Goal: Task Accomplishment & Management: Manage account settings

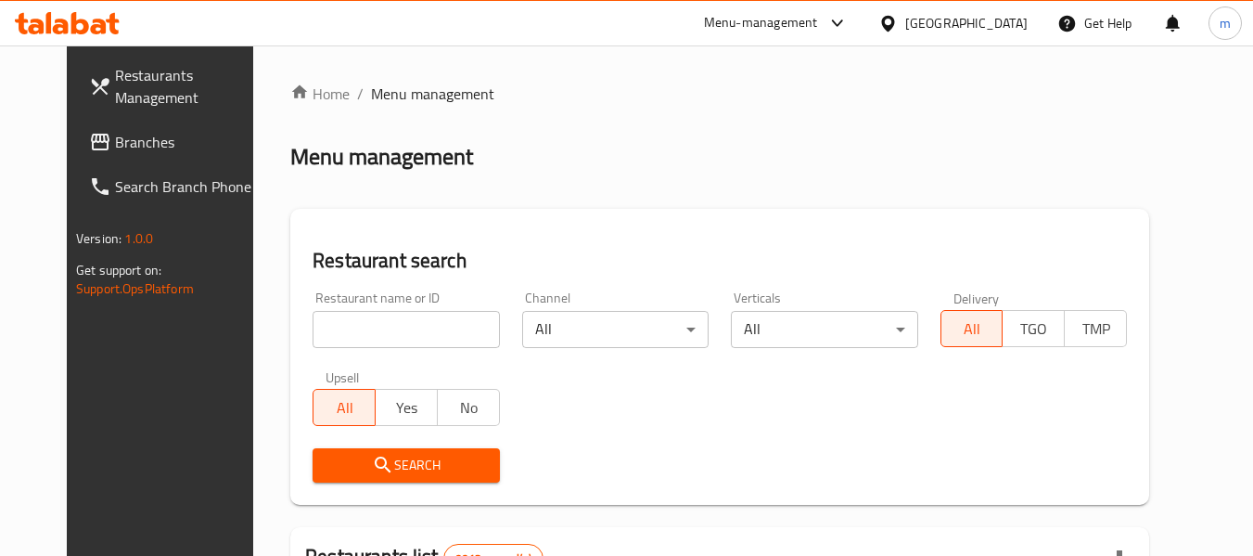
drag, startPoint x: 992, startPoint y: 38, endPoint x: 991, endPoint y: 29, distance: 9.3
click at [992, 38] on div "[GEOGRAPHIC_DATA]" at bounding box center [953, 23] width 179 height 45
click at [997, 20] on div "Kuwait" at bounding box center [966, 23] width 122 height 20
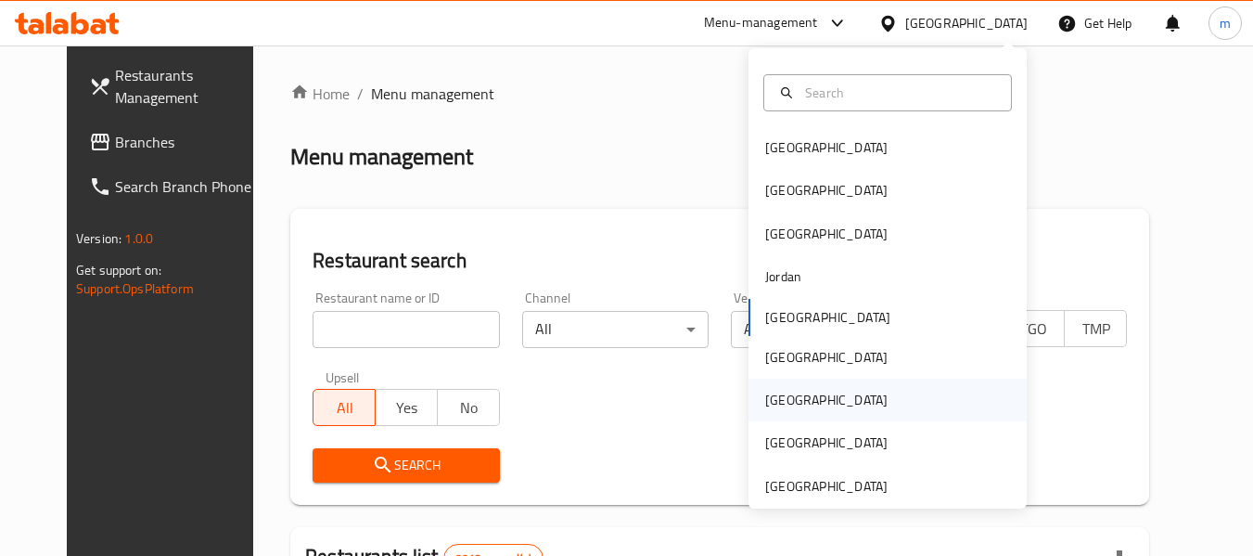
click at [788, 404] on div "Qatar" at bounding box center [827, 400] width 152 height 43
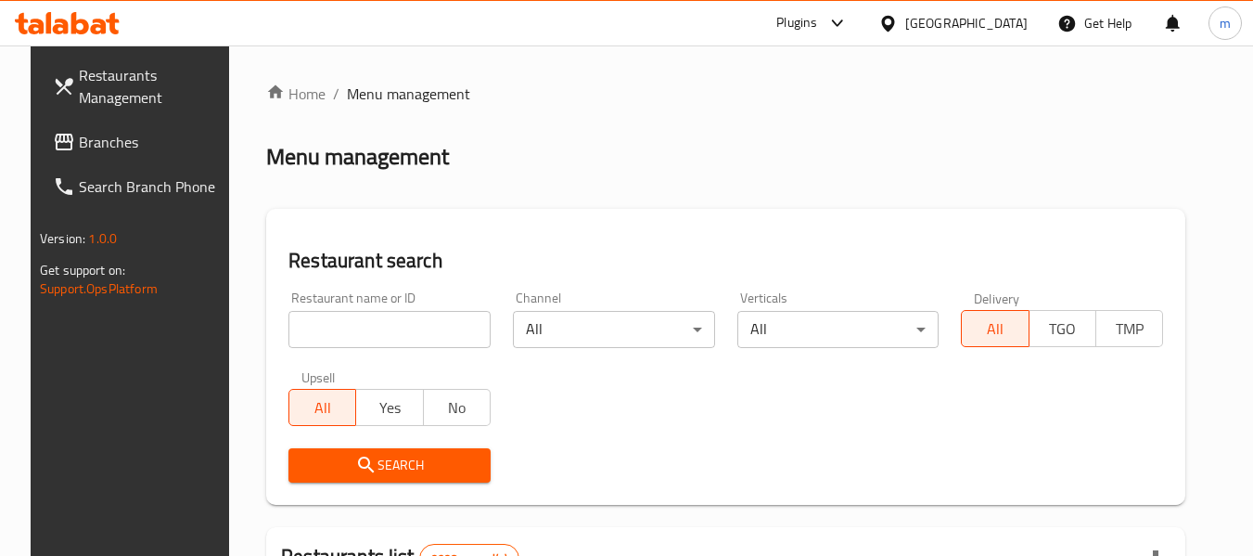
click at [79, 147] on span "Branches" at bounding box center [152, 142] width 147 height 22
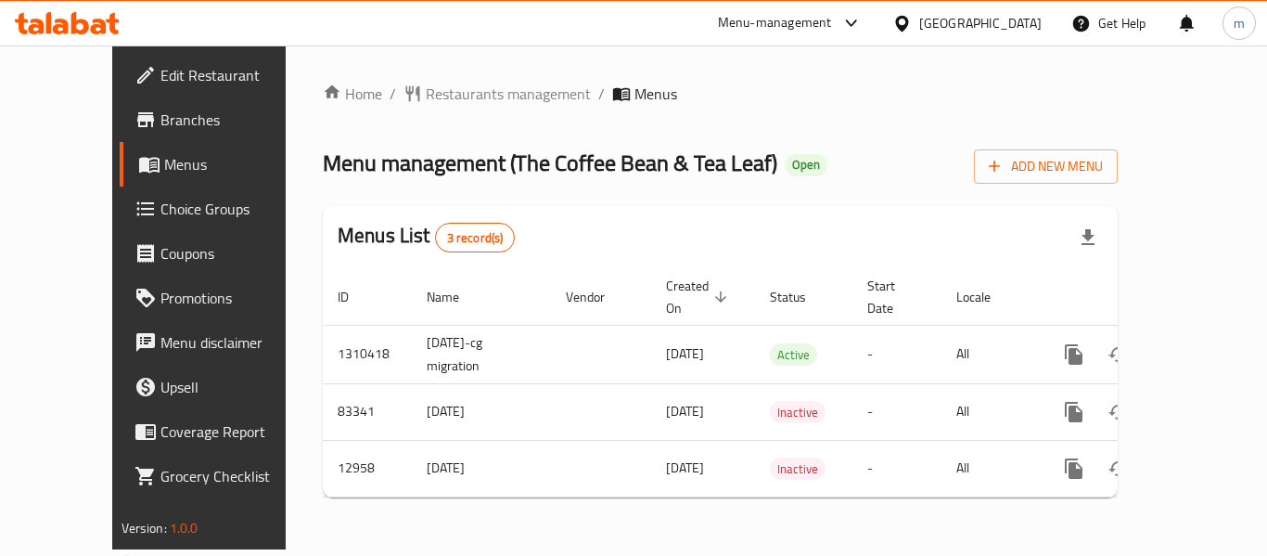
click at [160, 204] on span "Choice Groups" at bounding box center [234, 209] width 148 height 22
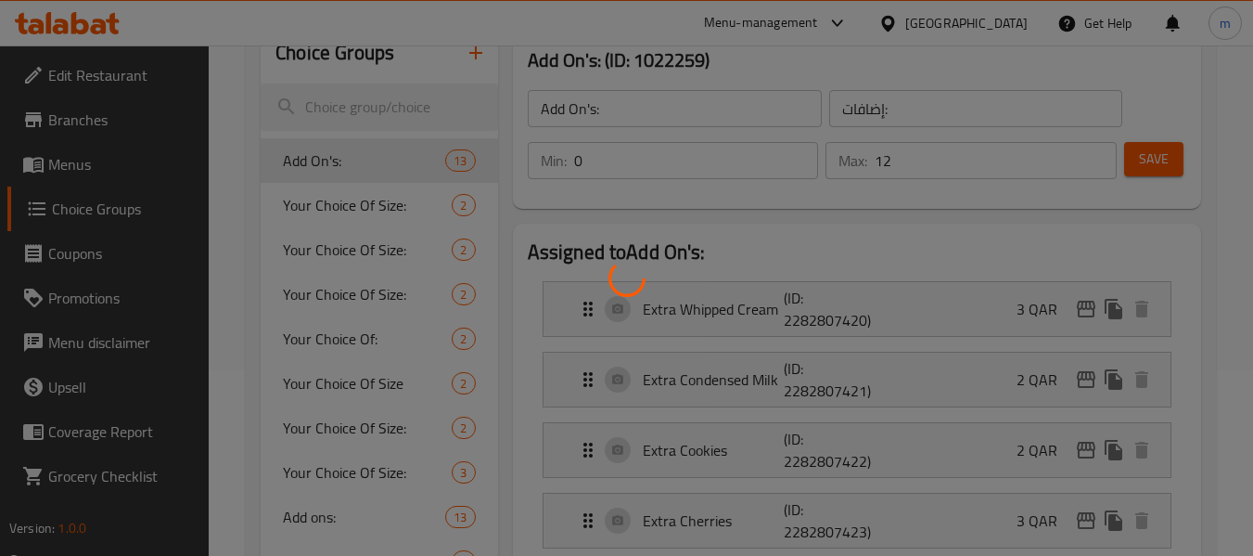
scroll to position [248, 0]
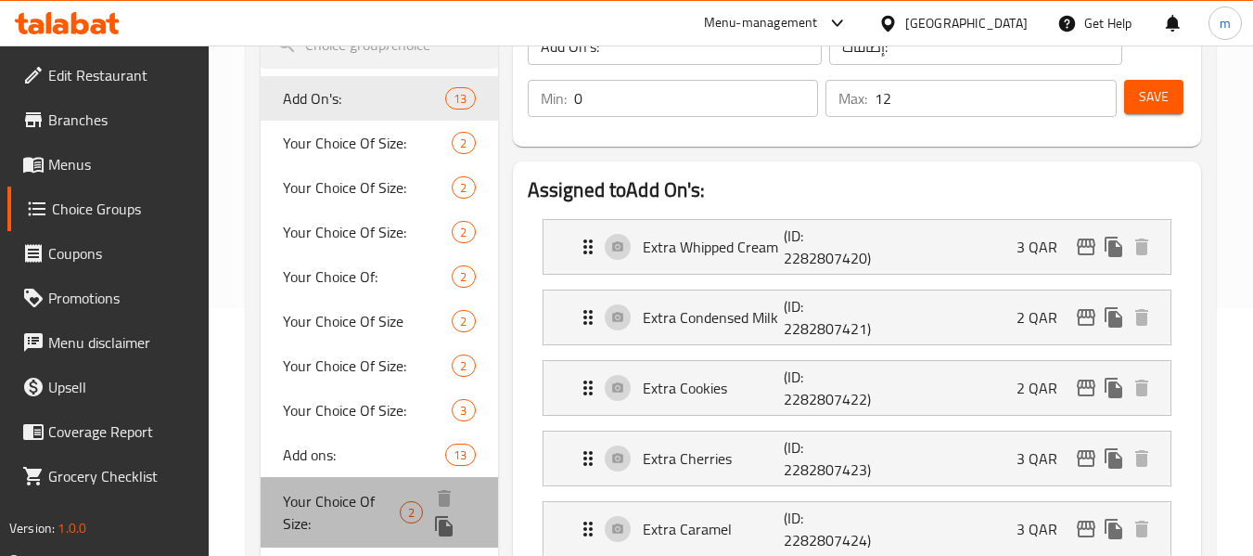
click at [373, 507] on span "Your Choice Of Size:" at bounding box center [341, 512] width 117 height 45
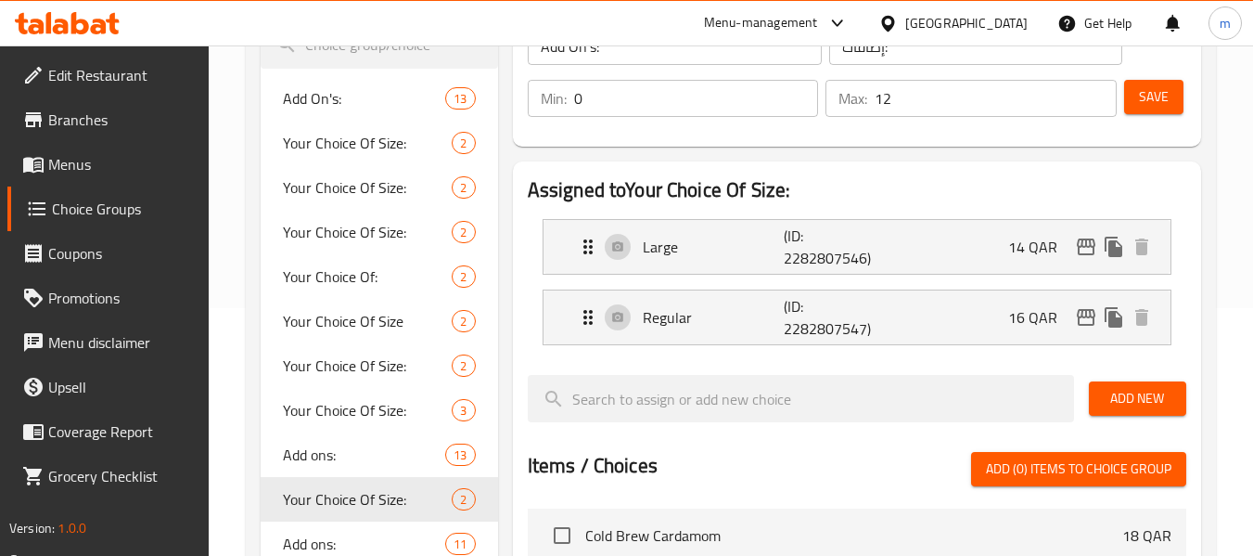
type input "Your Choice Of Size:"
type input "إختيارك من الحجم:"
type input "1"
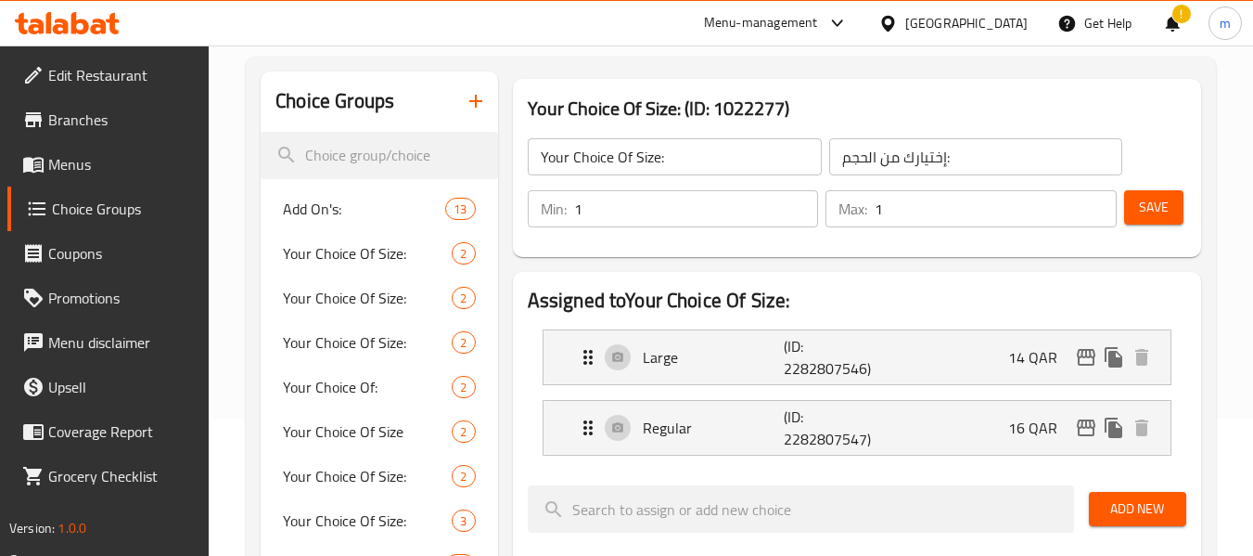
scroll to position [123, 0]
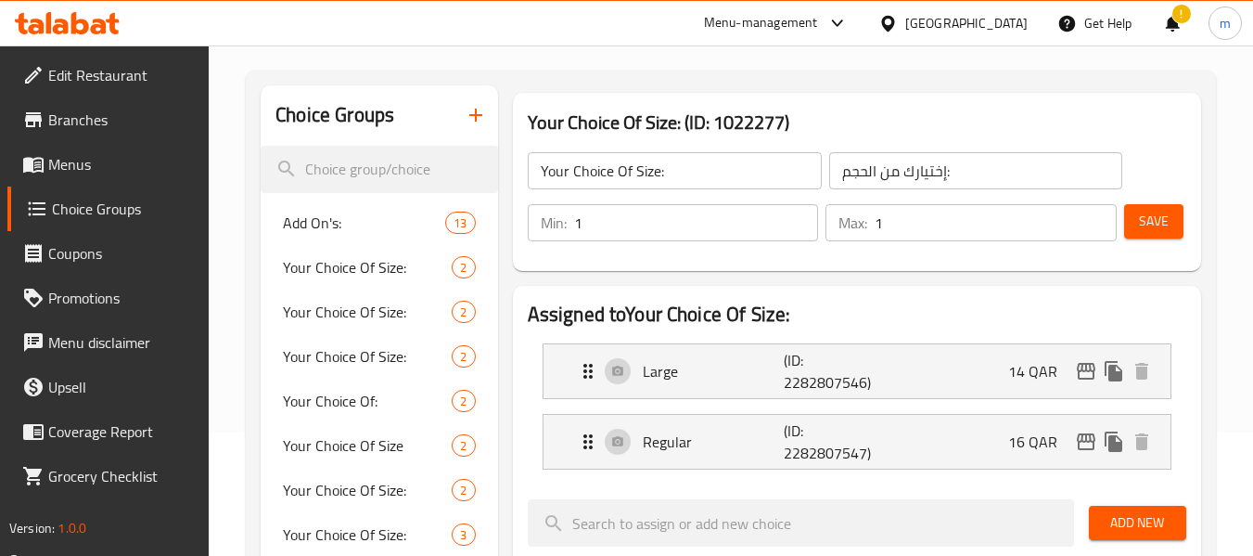
click at [1007, 22] on div "Qatar" at bounding box center [966, 23] width 122 height 20
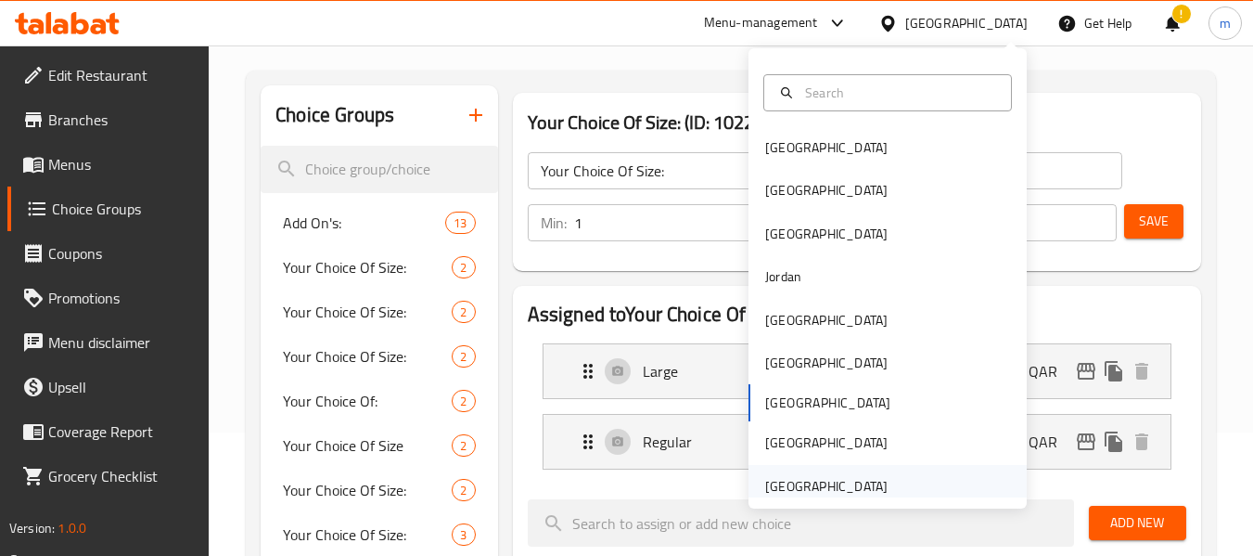
click at [788, 489] on div "United Arab Emirates" at bounding box center [826, 486] width 122 height 20
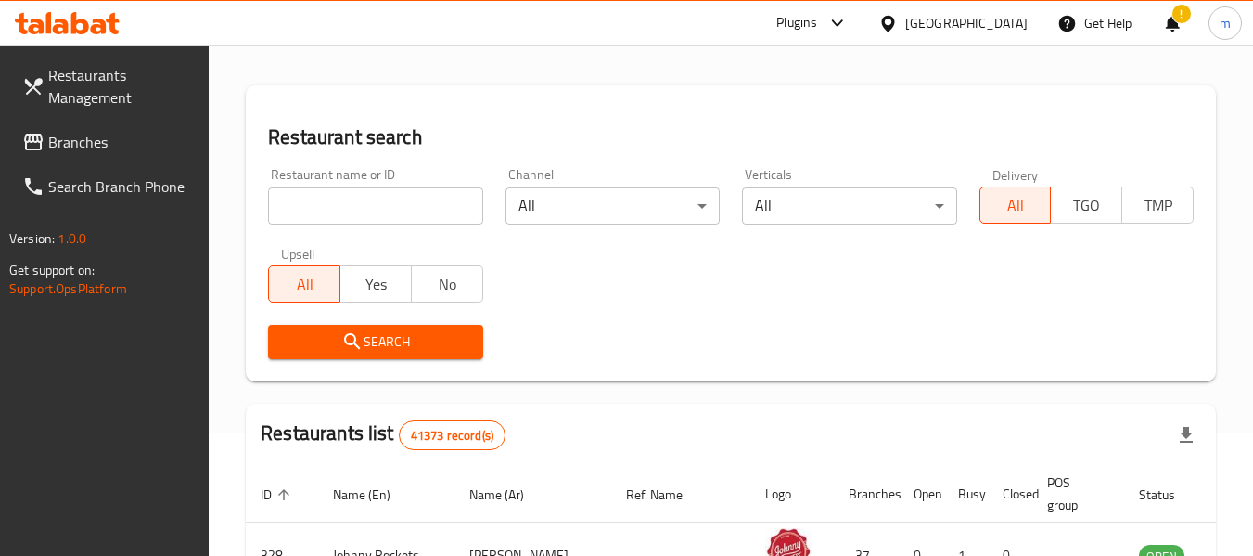
click at [30, 131] on icon at bounding box center [33, 142] width 22 height 22
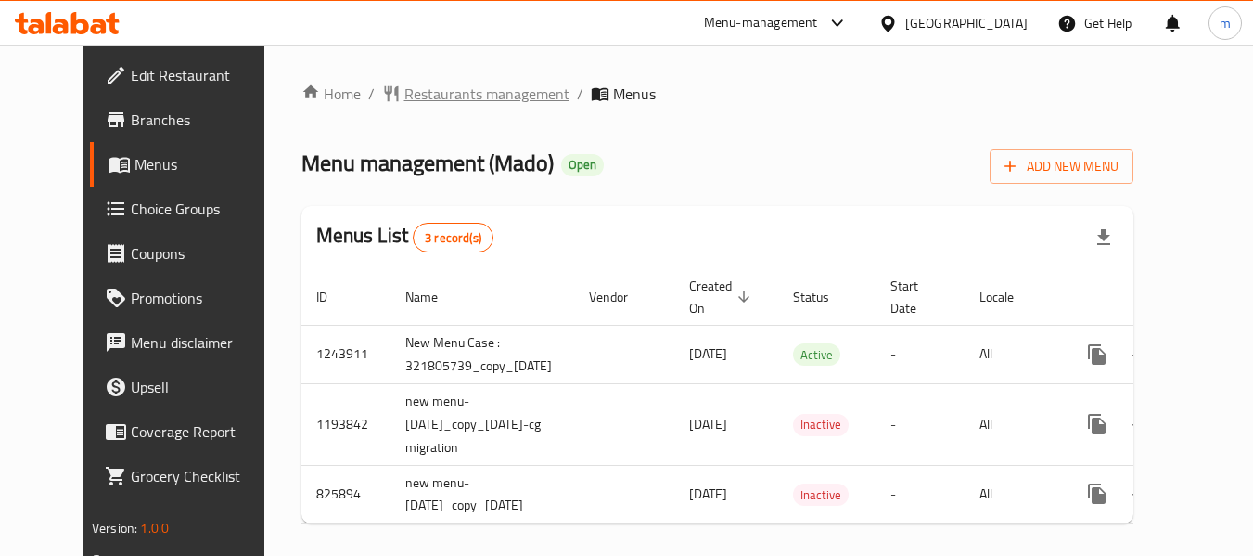
click at [417, 97] on span "Restaurants management" at bounding box center [486, 94] width 165 height 22
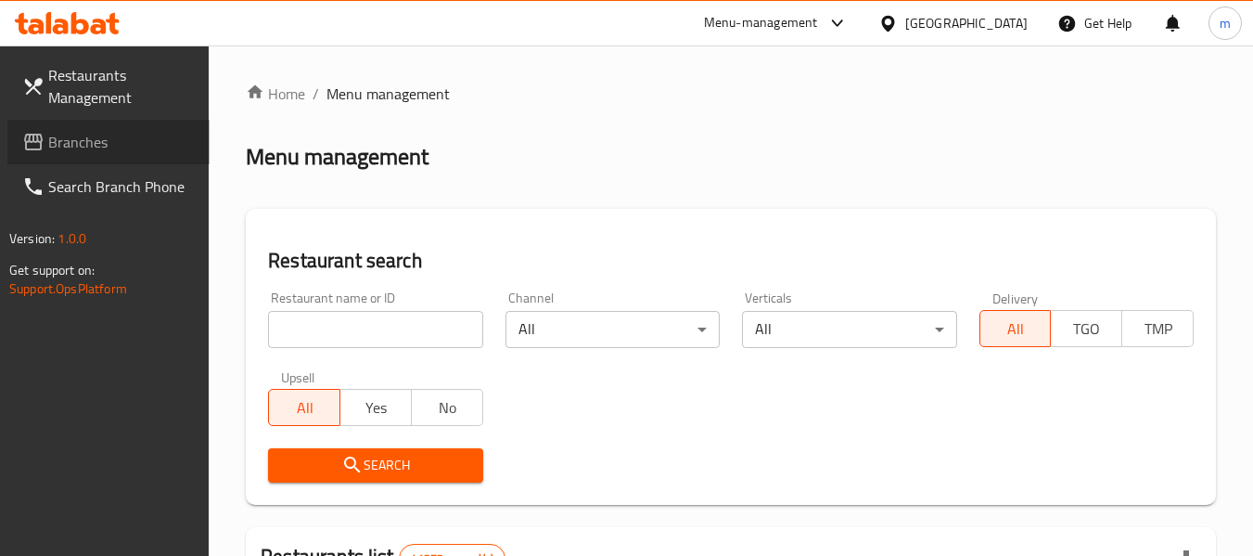
click at [95, 133] on span "Branches" at bounding box center [121, 142] width 147 height 22
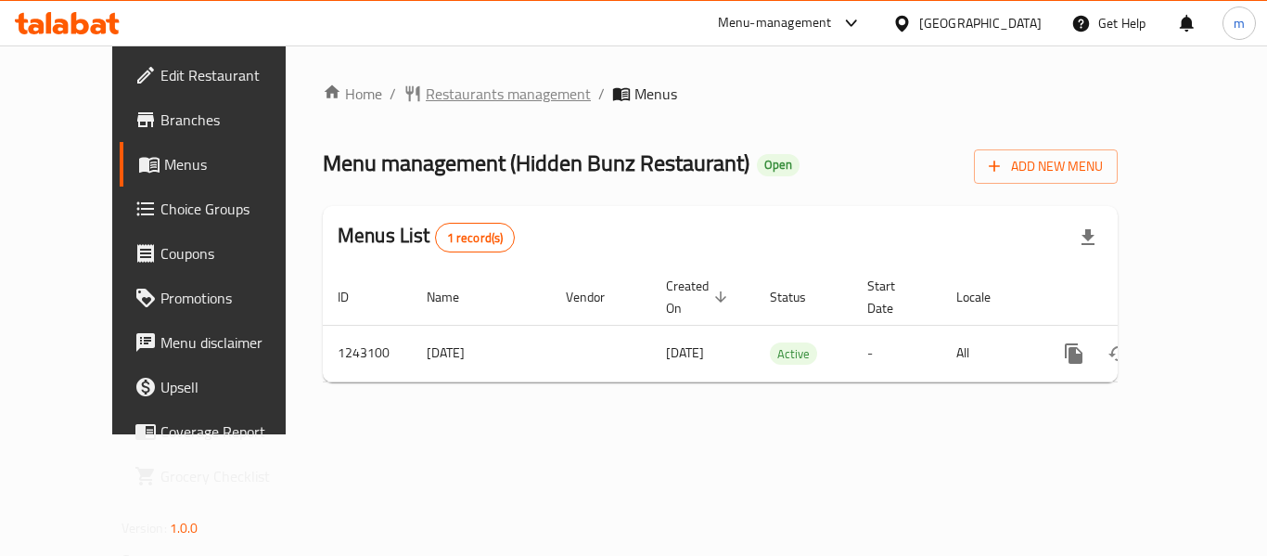
click at [442, 104] on span "Restaurants management" at bounding box center [508, 94] width 165 height 22
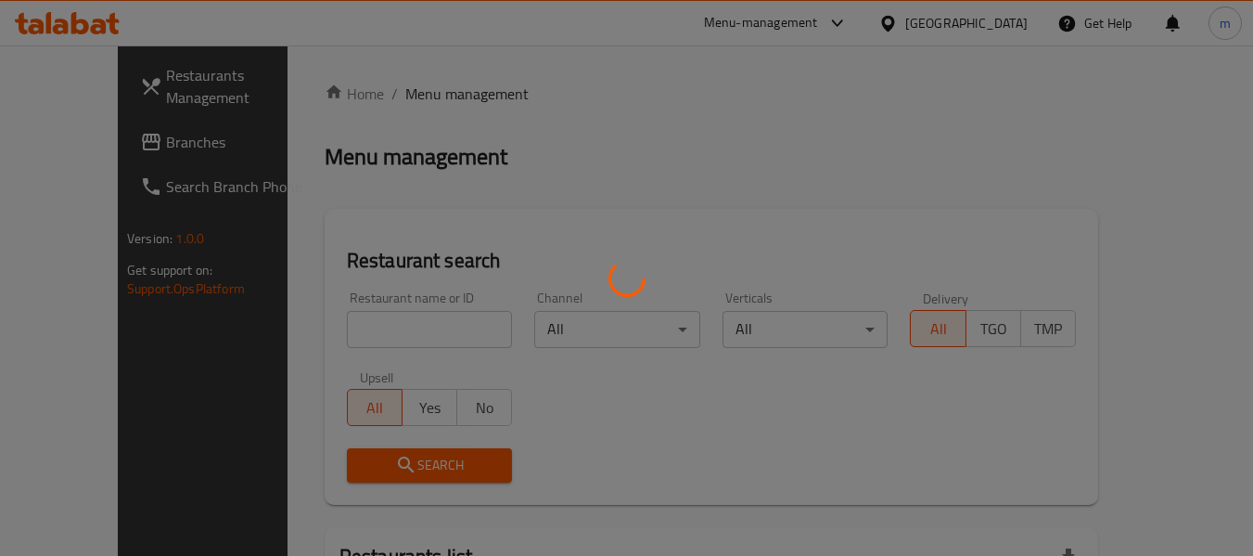
click at [396, 326] on div at bounding box center [626, 278] width 1253 height 556
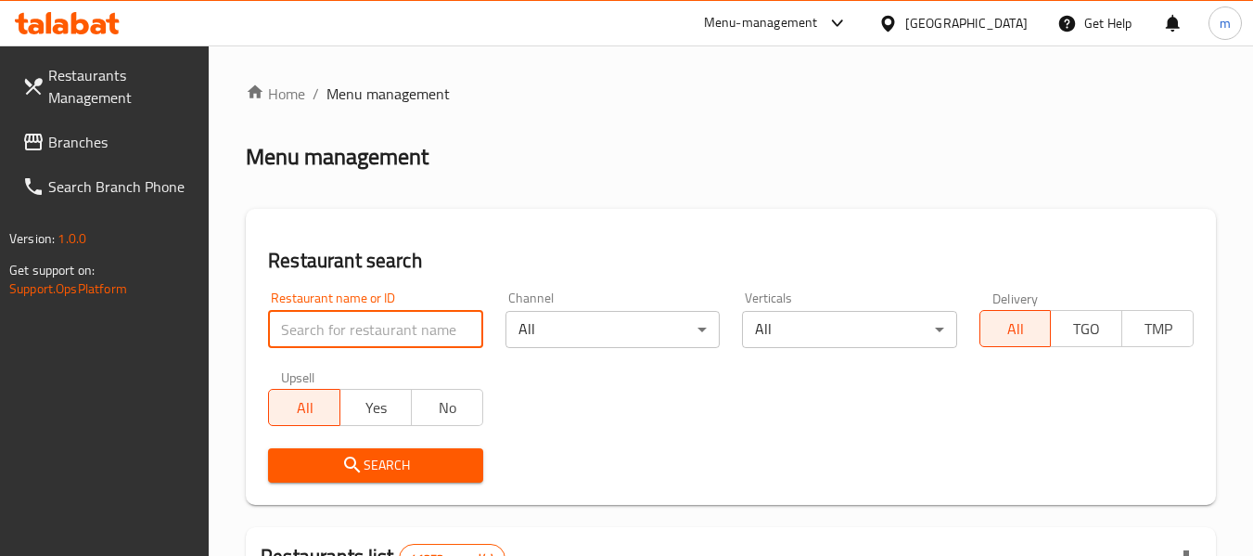
click at [396, 326] on input "search" at bounding box center [375, 329] width 214 height 37
paste input "681463"
type input "681463"
click button "Search" at bounding box center [375, 465] width 214 height 34
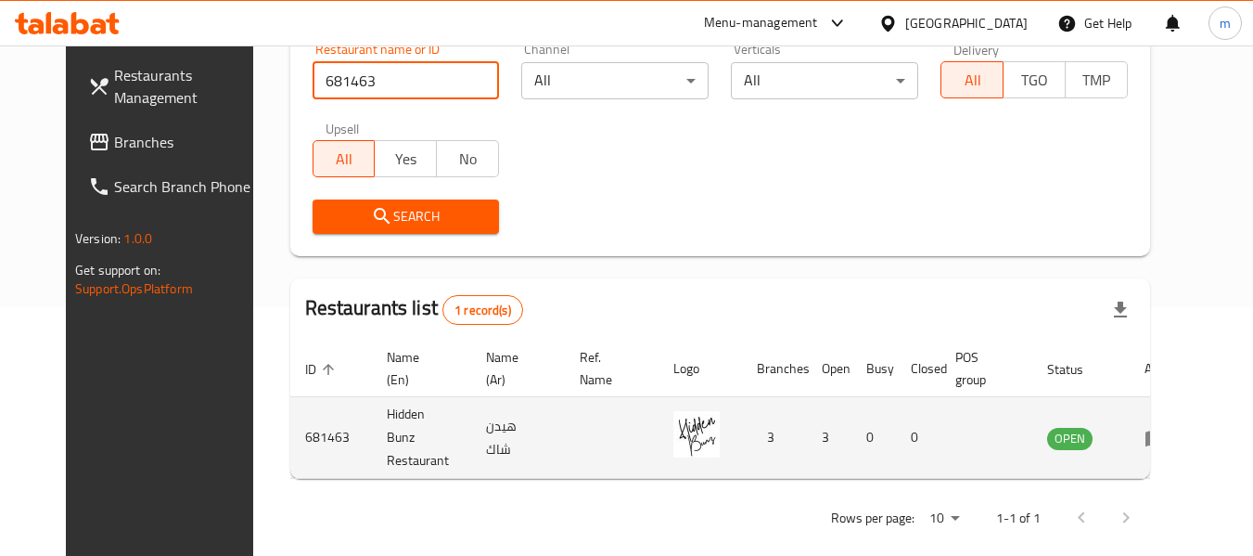
scroll to position [256, 0]
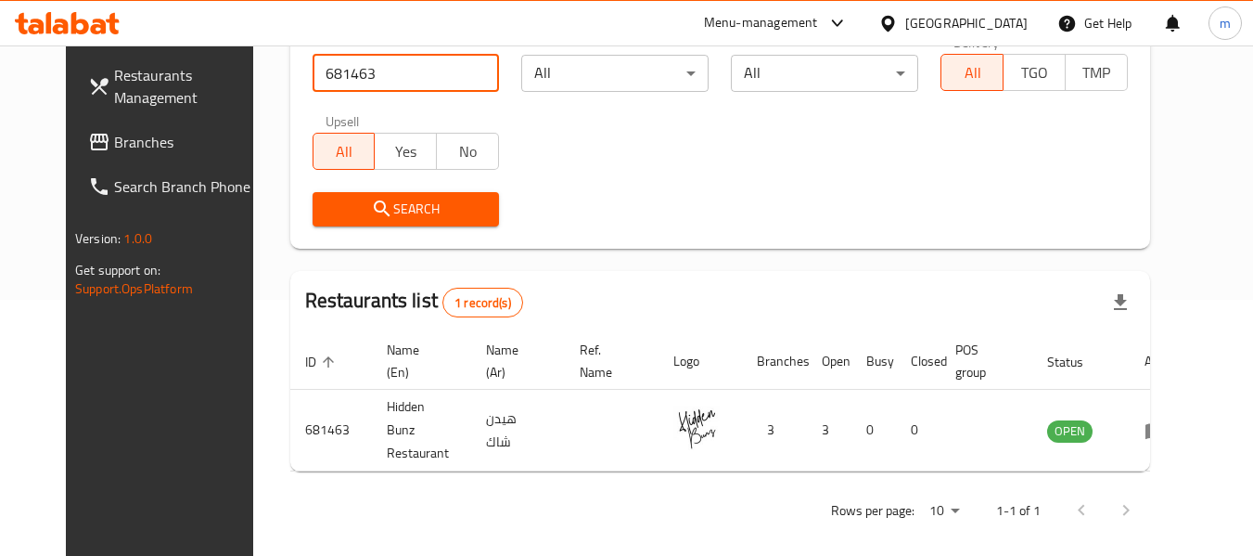
click at [967, 13] on div "United Arab Emirates" at bounding box center [966, 23] width 122 height 20
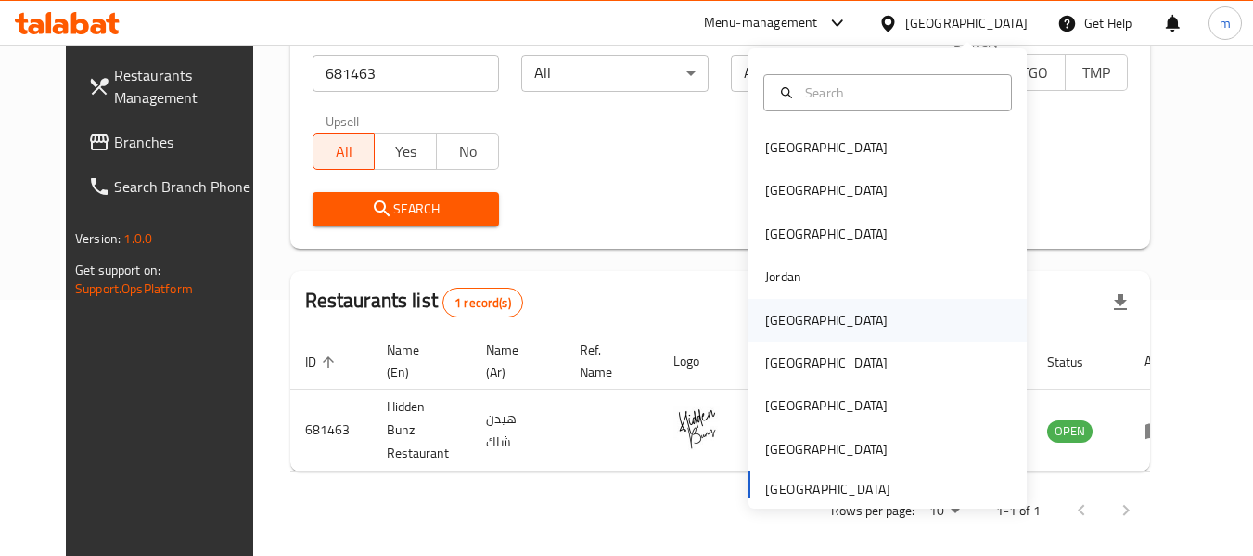
click at [790, 314] on div "Kuwait" at bounding box center [827, 320] width 152 height 43
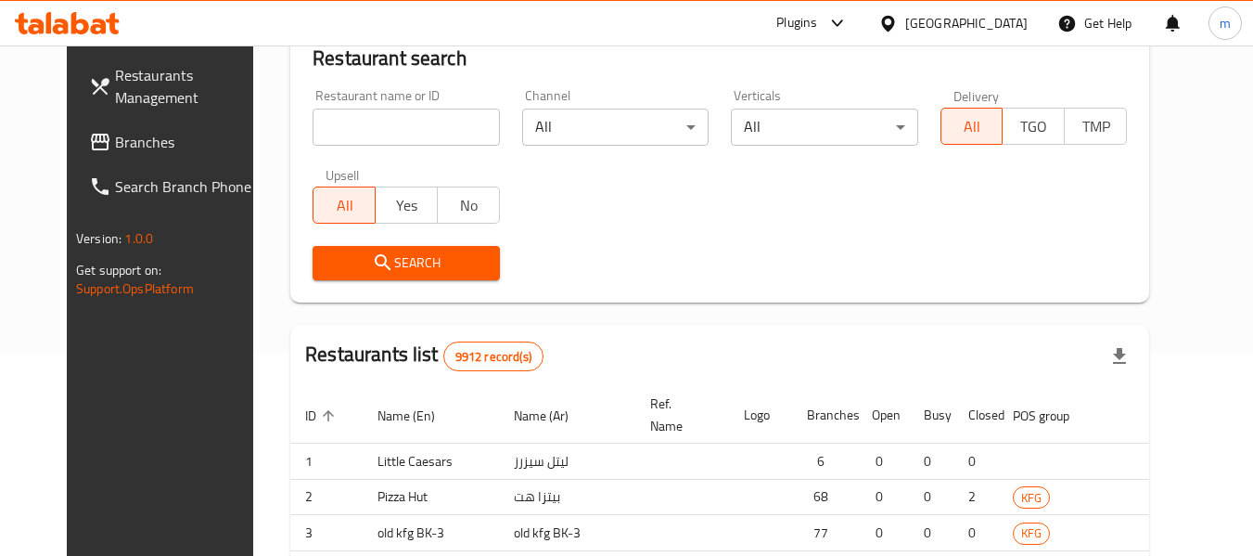
scroll to position [256, 0]
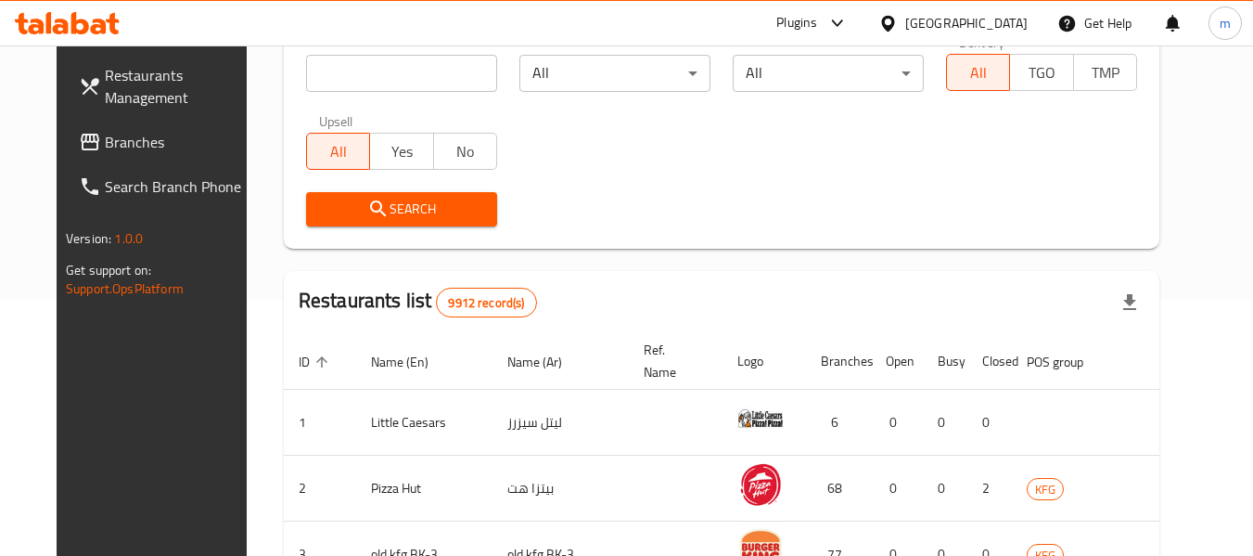
click at [105, 145] on span "Branches" at bounding box center [178, 142] width 147 height 22
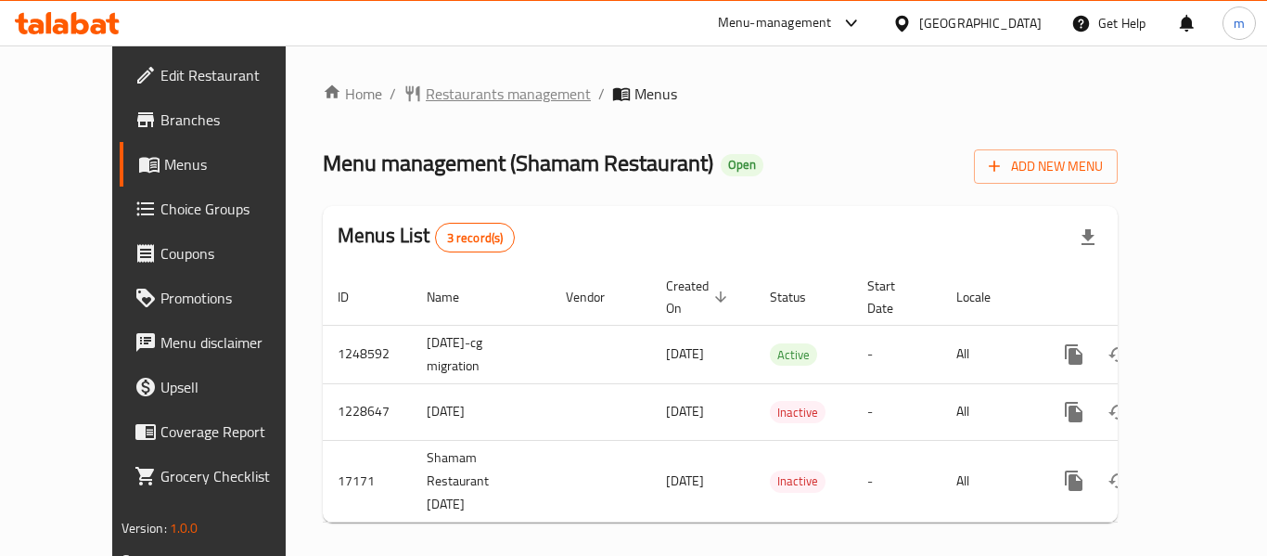
click at [427, 83] on span "Restaurants management" at bounding box center [508, 94] width 165 height 22
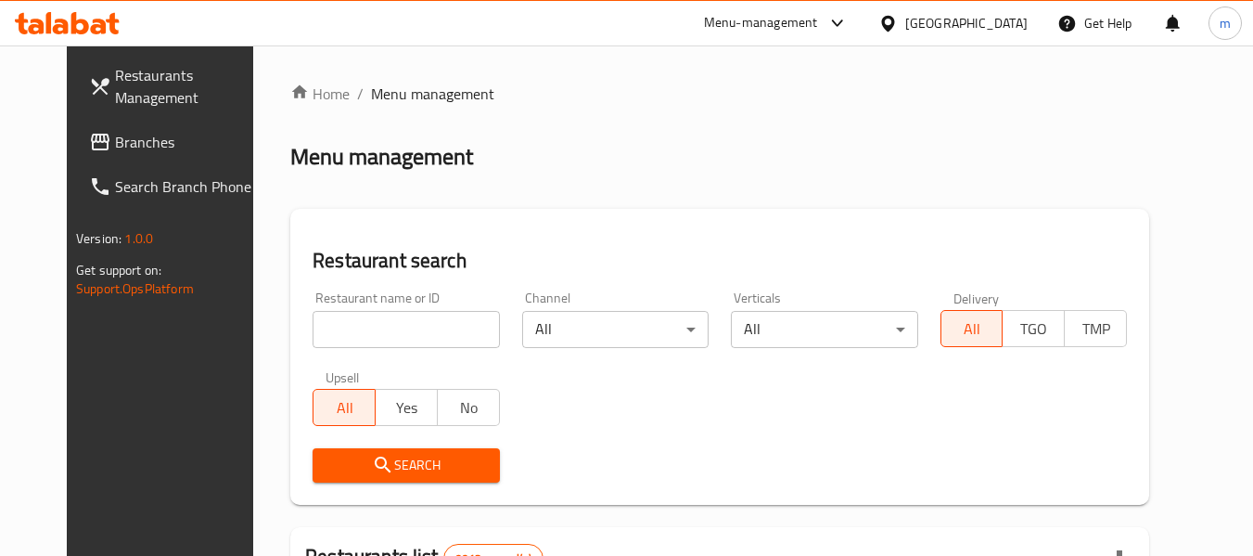
click at [378, 312] on input "search" at bounding box center [406, 329] width 186 height 37
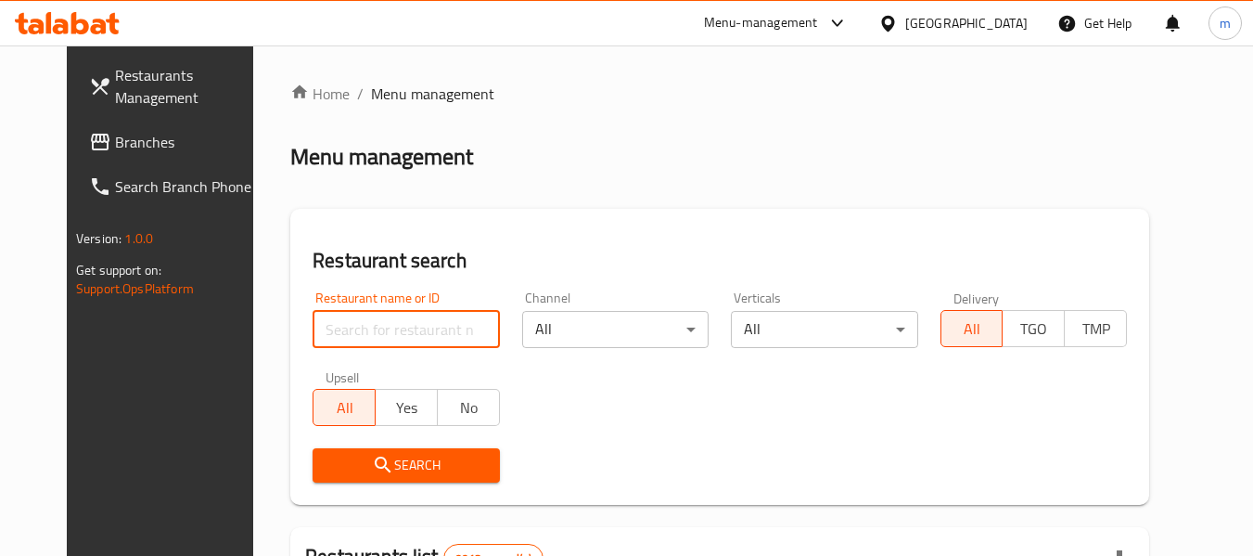
paste input "9496"
type input "9496"
click button "Search" at bounding box center [406, 465] width 186 height 34
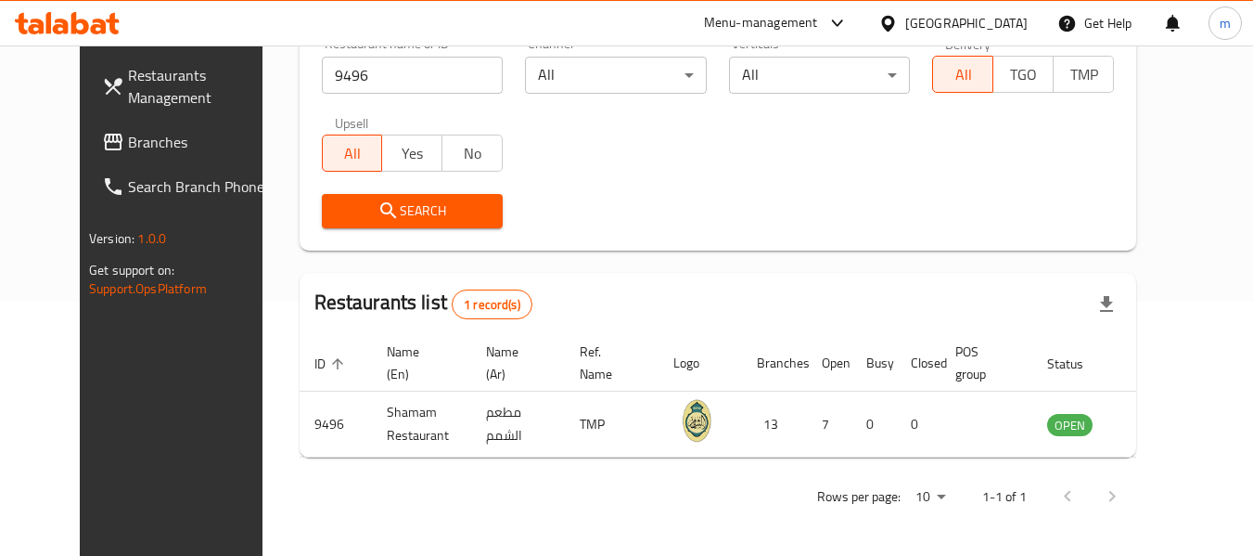
scroll to position [256, 0]
click at [1021, 15] on div "[GEOGRAPHIC_DATA]" at bounding box center [966, 23] width 122 height 20
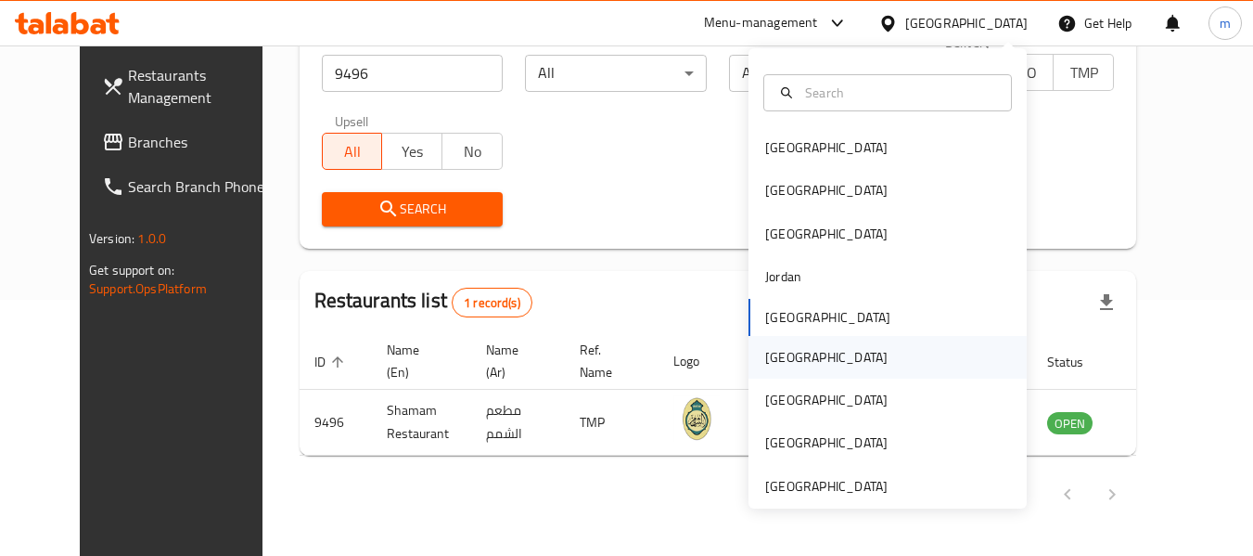
click at [765, 360] on div "[GEOGRAPHIC_DATA]" at bounding box center [826, 357] width 122 height 20
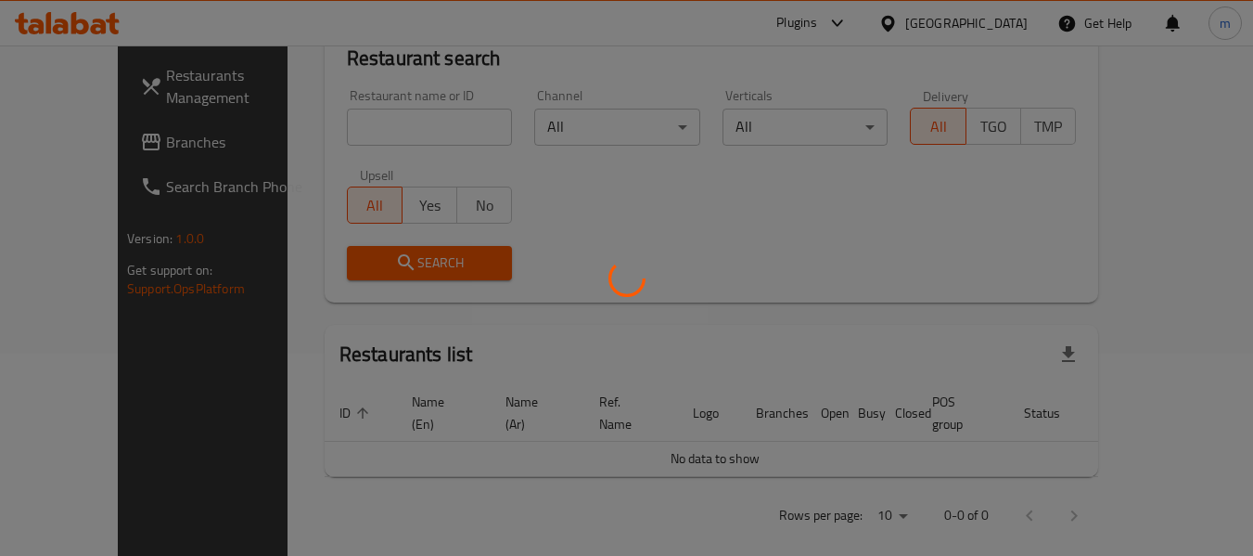
scroll to position [256, 0]
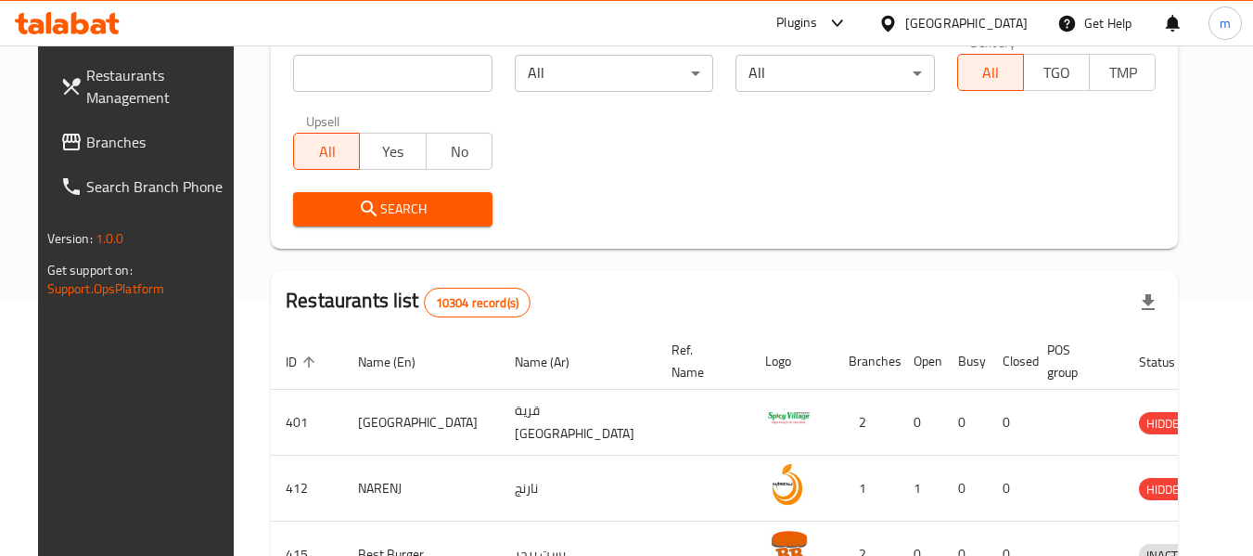
click at [92, 139] on span "Branches" at bounding box center [159, 142] width 147 height 22
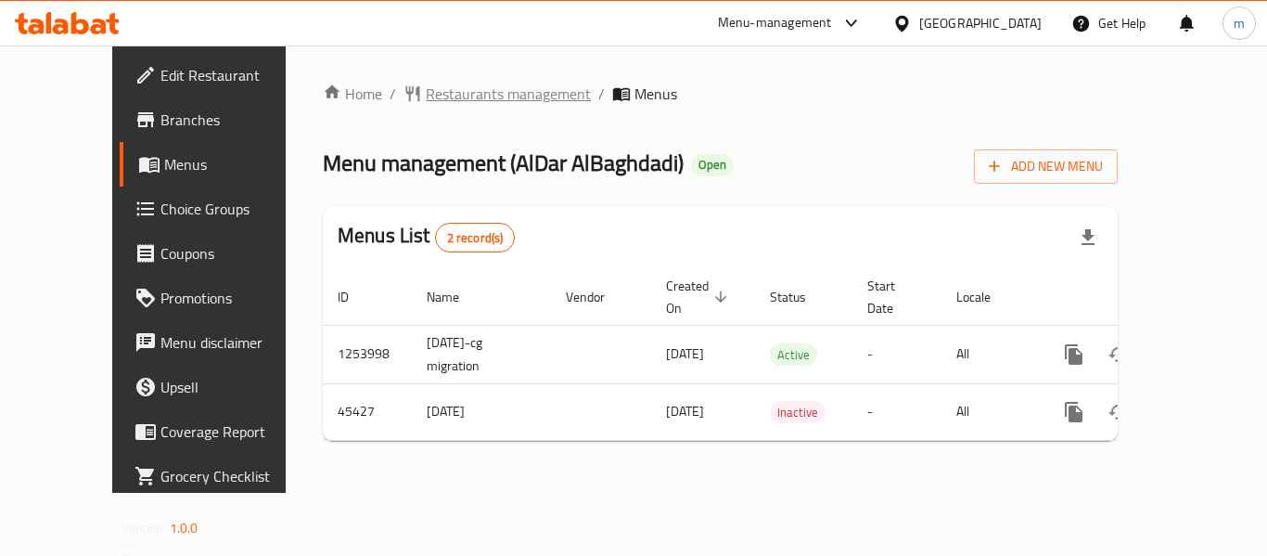
click at [426, 92] on span "Restaurants management" at bounding box center [508, 94] width 165 height 22
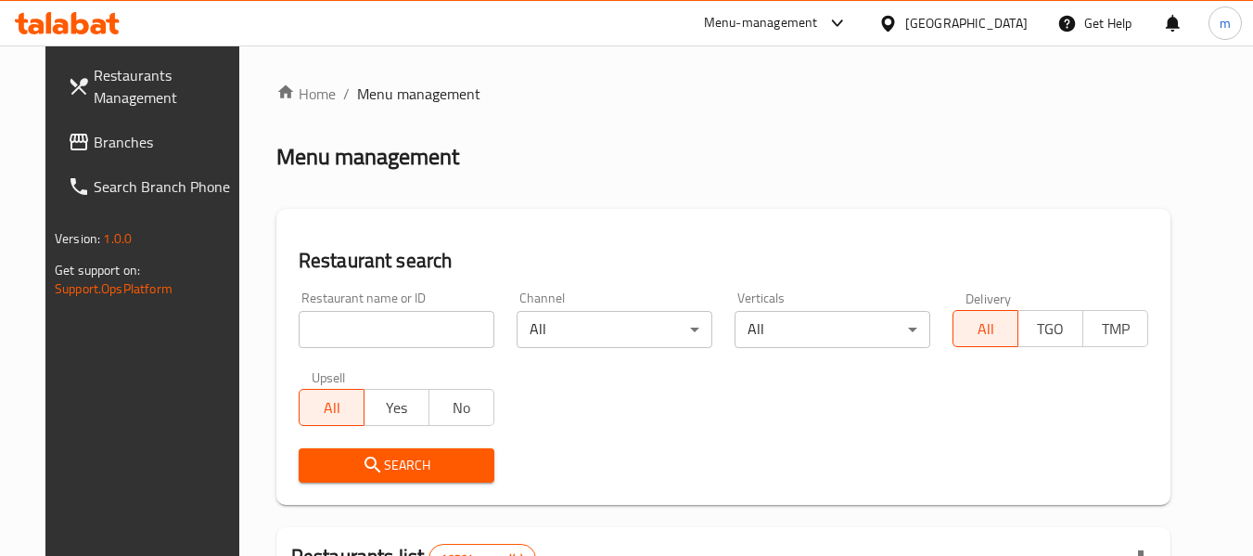
click at [391, 333] on input "search" at bounding box center [397, 329] width 196 height 37
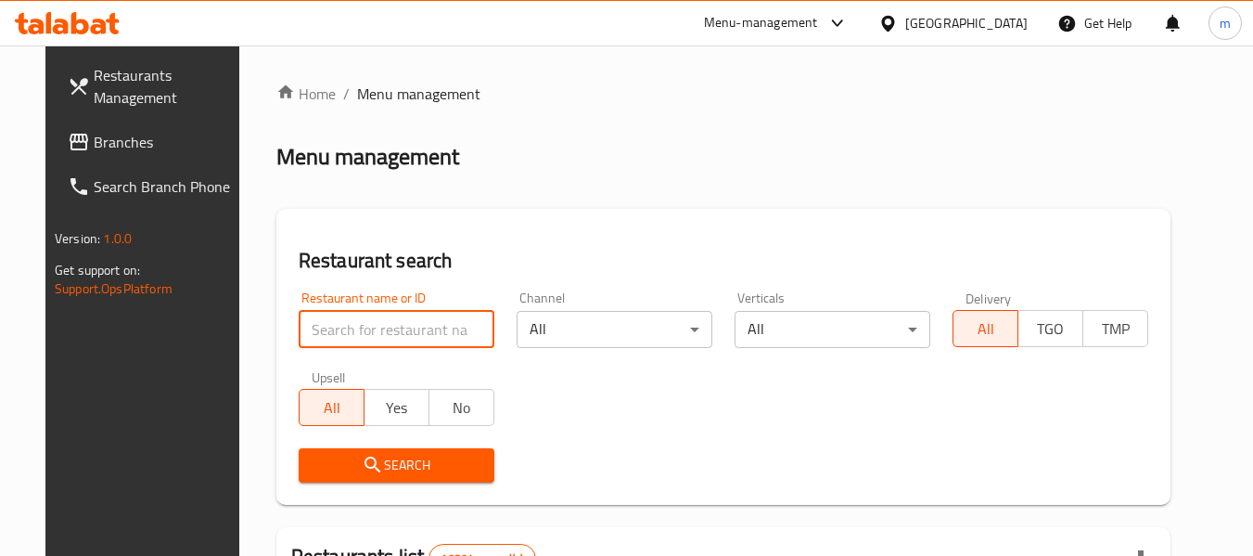
paste input "23129"
type input "23129"
click button "Search" at bounding box center [397, 465] width 196 height 34
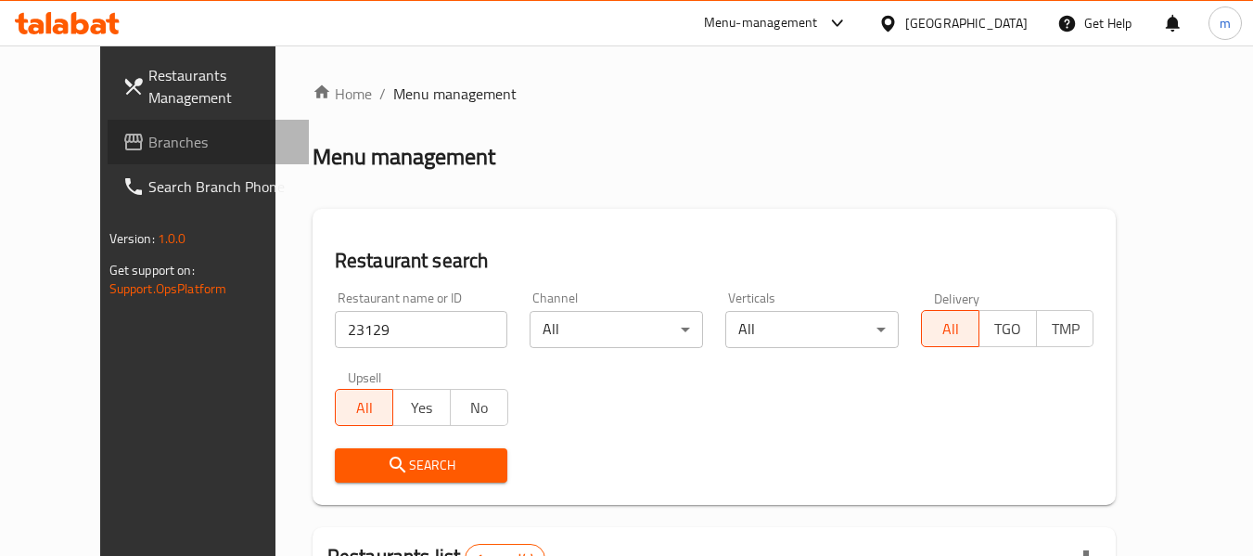
click at [148, 143] on span "Branches" at bounding box center [221, 142] width 147 height 22
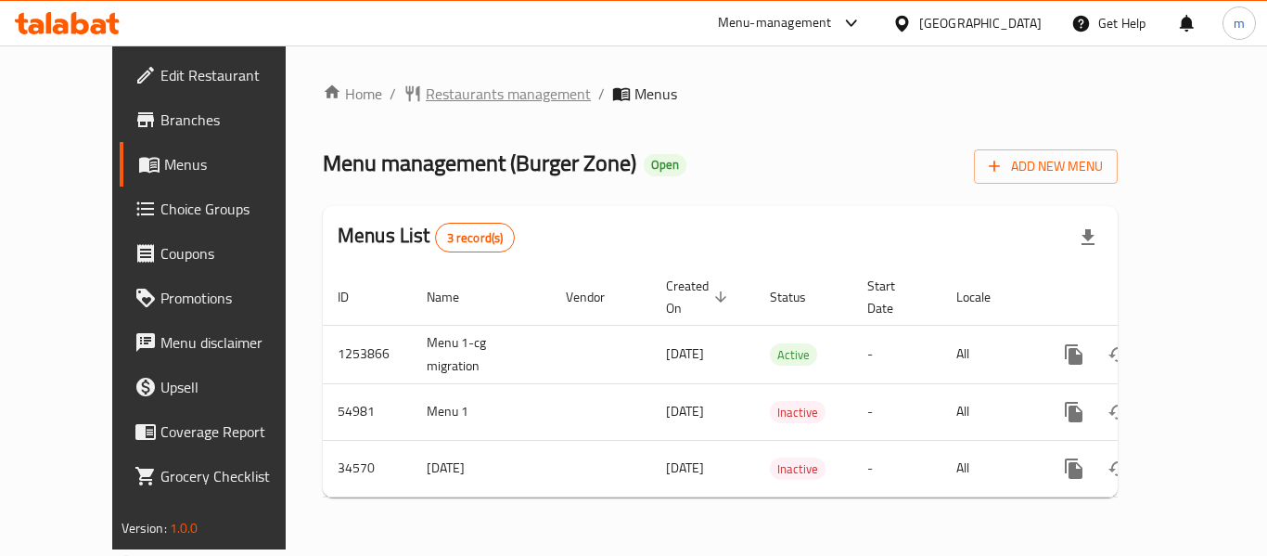
click at [426, 100] on span "Restaurants management" at bounding box center [508, 94] width 165 height 22
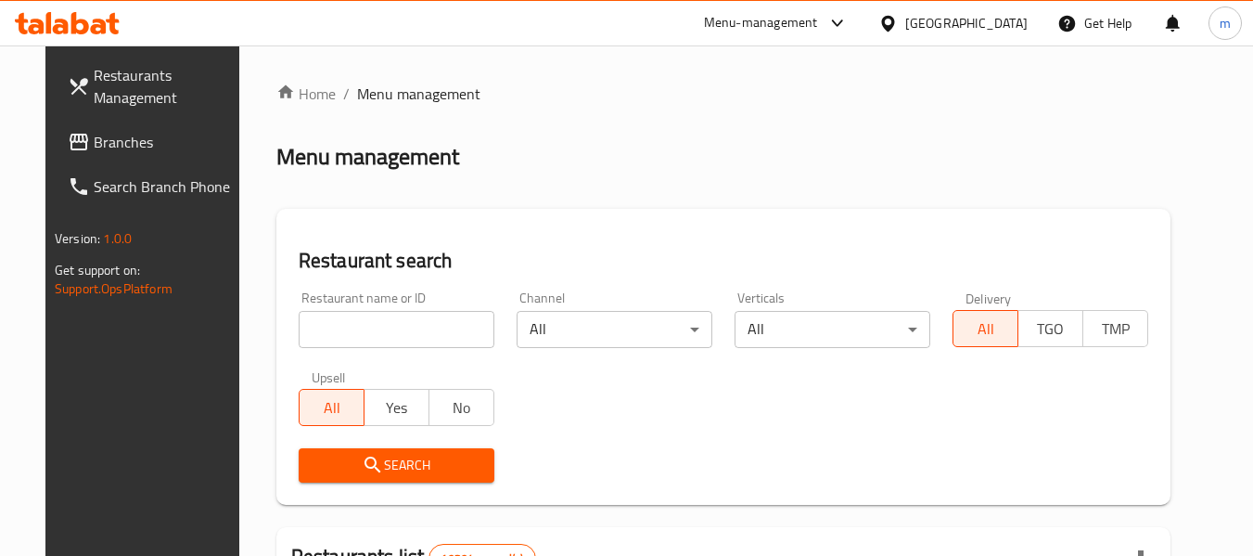
click at [380, 324] on input "search" at bounding box center [397, 329] width 196 height 37
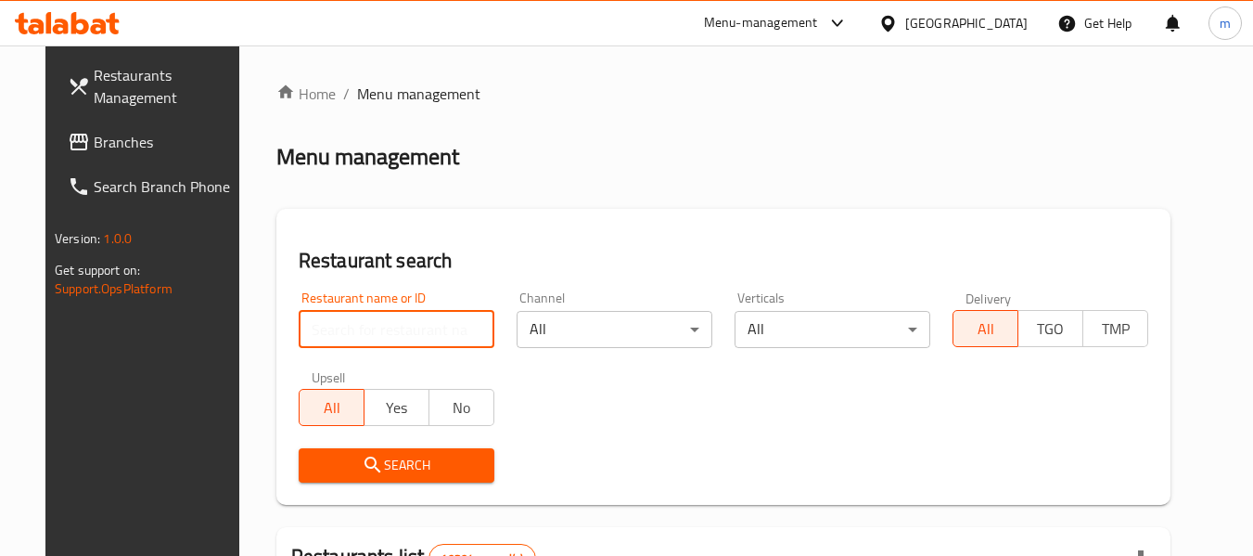
paste input "17711"
type input "17711"
click button "Search" at bounding box center [397, 465] width 196 height 34
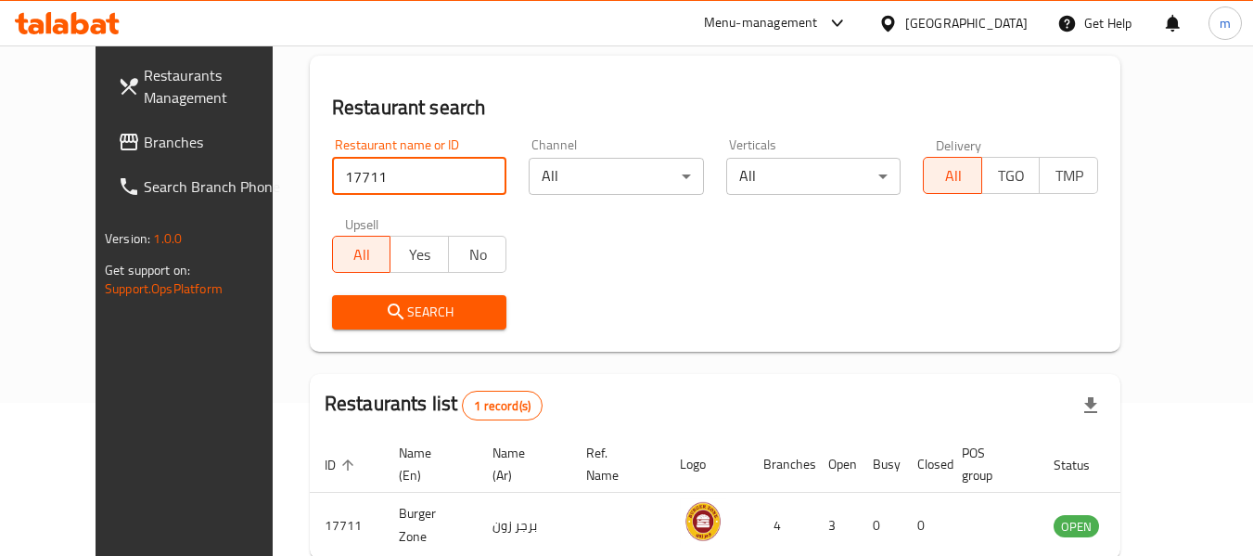
scroll to position [256, 0]
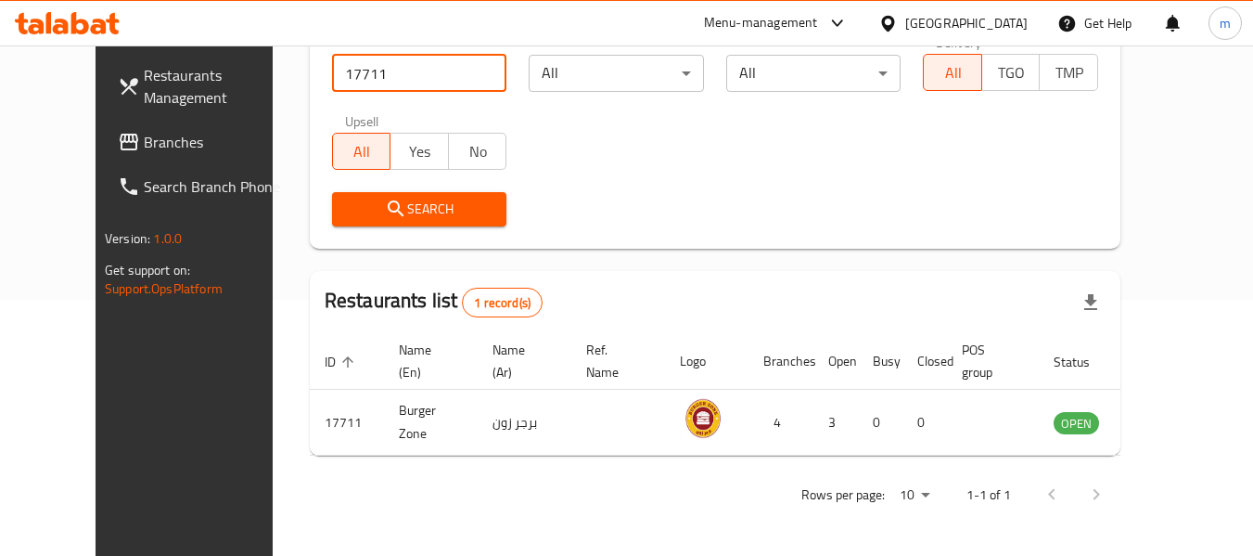
drag, startPoint x: 101, startPoint y: 132, endPoint x: 237, endPoint y: 175, distance: 142.3
click at [144, 132] on span "Branches" at bounding box center [217, 142] width 147 height 22
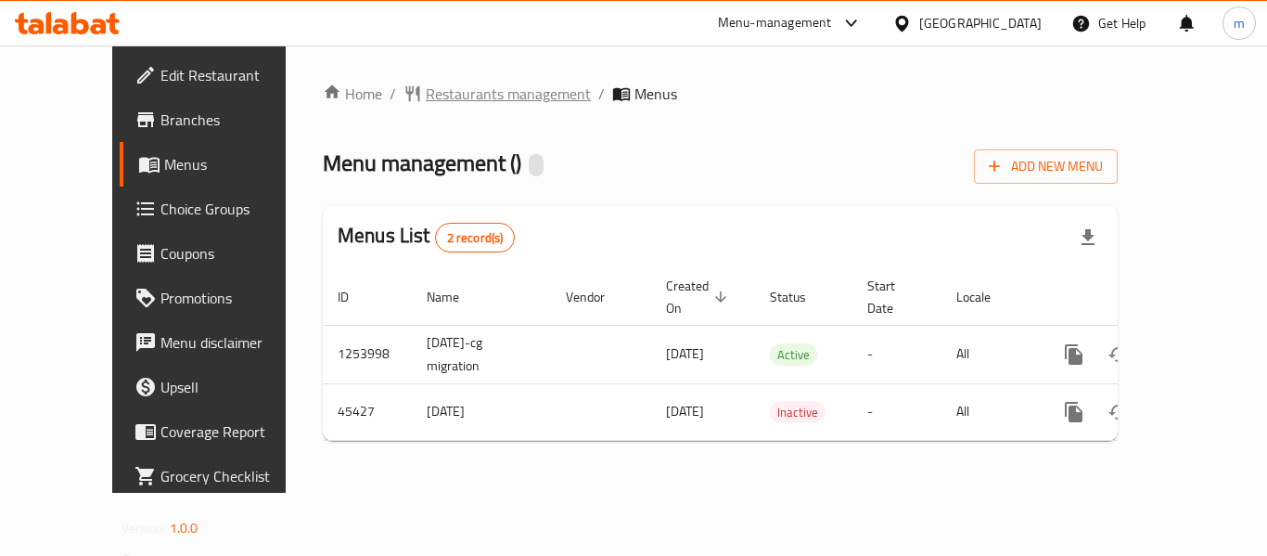
click at [426, 96] on span "Restaurants management" at bounding box center [508, 94] width 165 height 22
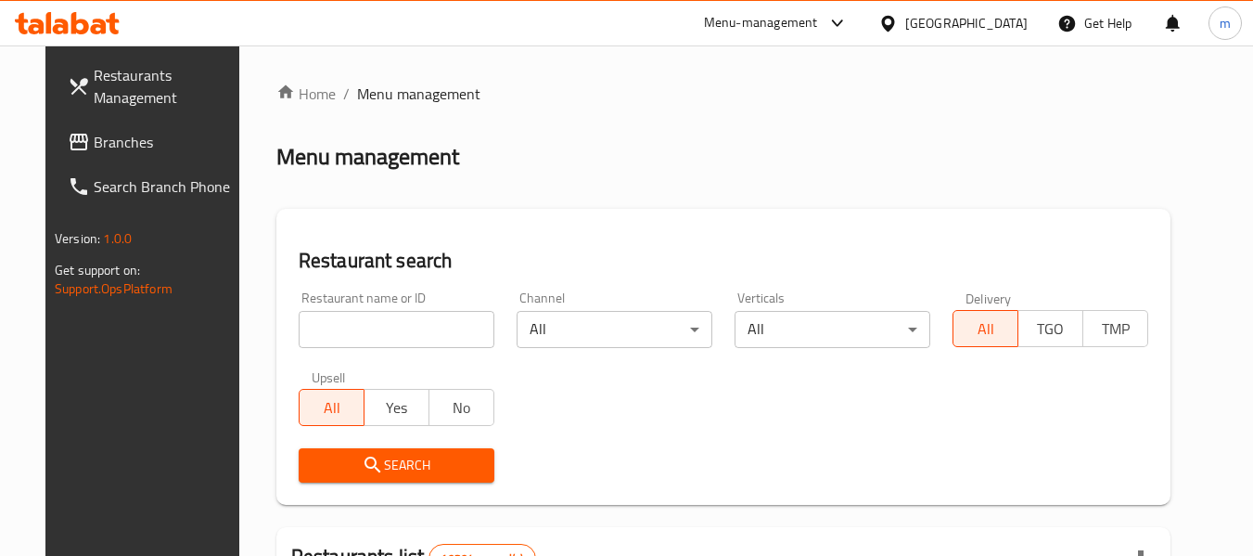
click at [398, 332] on input "search" at bounding box center [397, 329] width 196 height 37
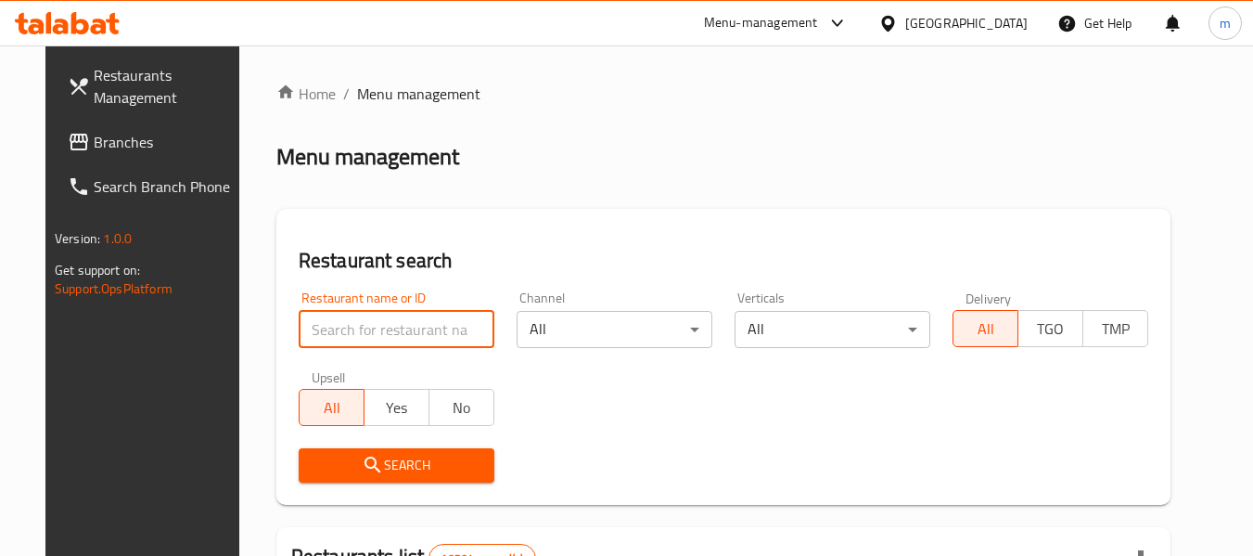
paste input "23129"
type input "23129"
click button "Search" at bounding box center [397, 465] width 196 height 34
